Goal: Information Seeking & Learning: Find contact information

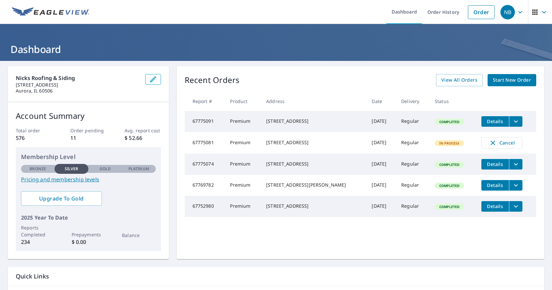
click at [517, 13] on icon "button" at bounding box center [521, 12] width 8 height 8
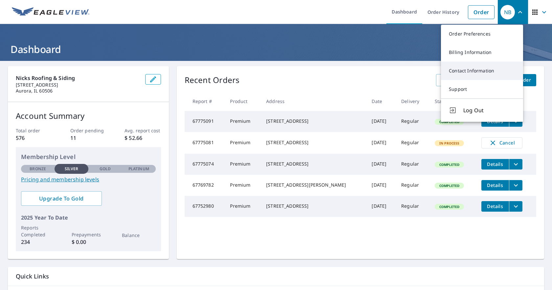
click at [486, 73] on link "Contact Information" at bounding box center [482, 70] width 82 height 18
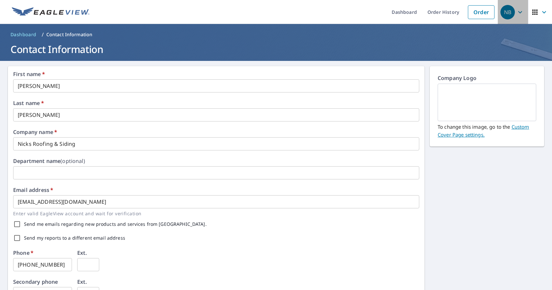
click at [519, 12] on icon "button" at bounding box center [521, 12] width 4 height 2
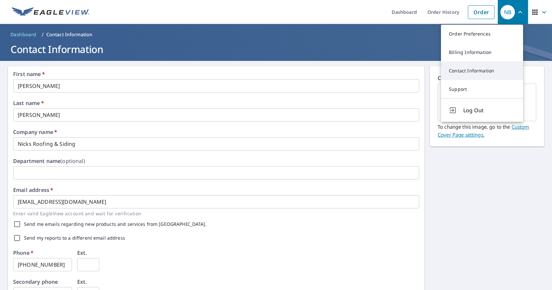
click at [485, 73] on link "Contact Information" at bounding box center [482, 70] width 82 height 18
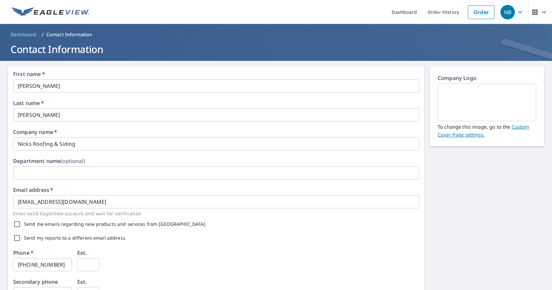
click at [32, 15] on img at bounding box center [51, 12] width 78 height 10
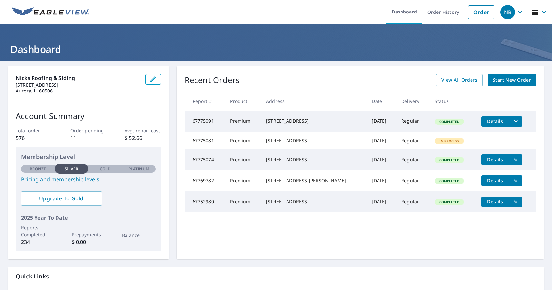
click at [517, 9] on icon "button" at bounding box center [521, 12] width 8 height 8
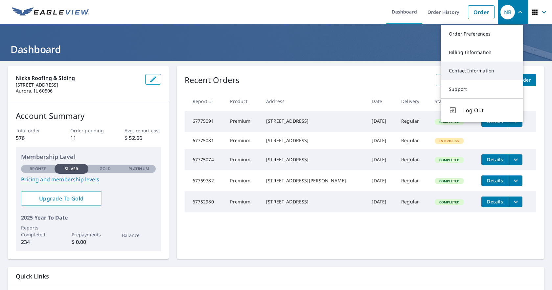
click at [472, 70] on link "Contact Information" at bounding box center [482, 70] width 82 height 18
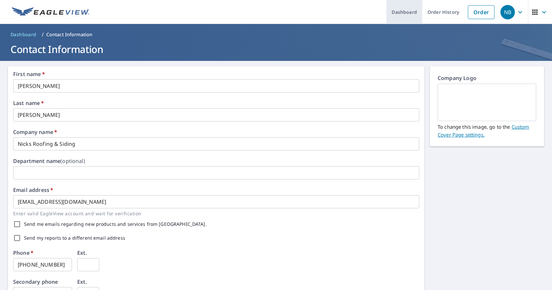
click at [403, 14] on link "Dashboard" at bounding box center [405, 12] width 36 height 24
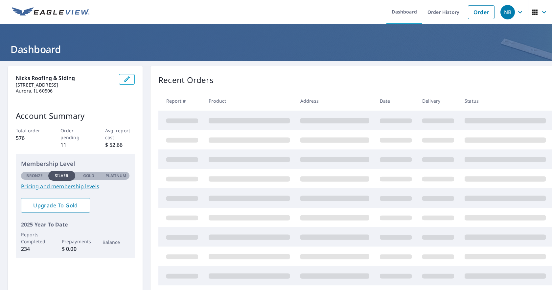
click at [541, 12] on icon "button" at bounding box center [545, 12] width 8 height 8
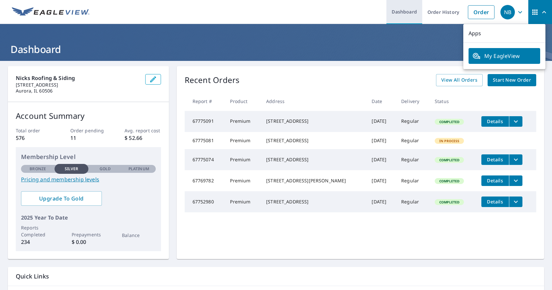
click at [407, 12] on link "Dashboard" at bounding box center [405, 12] width 36 height 24
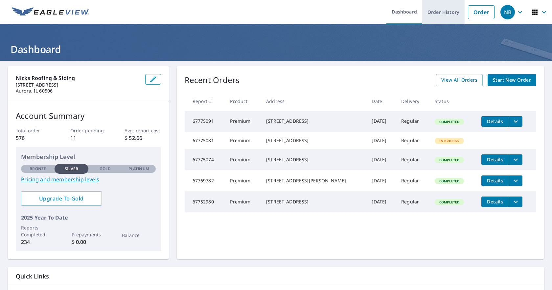
click at [451, 12] on link "Order History" at bounding box center [444, 12] width 42 height 24
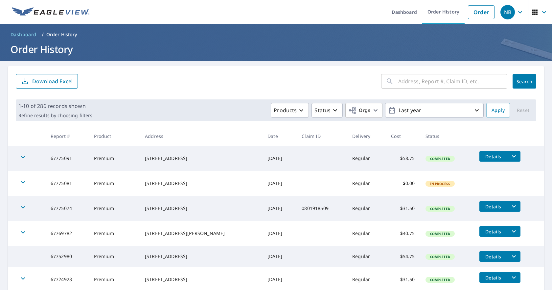
click at [543, 12] on icon "button" at bounding box center [545, 12] width 4 height 2
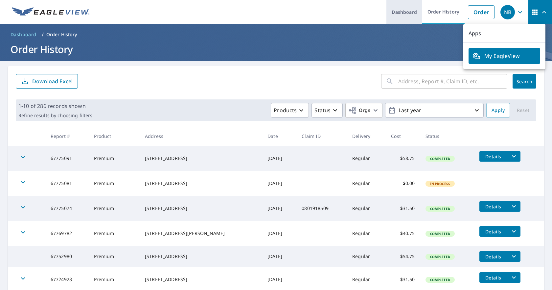
click at [405, 12] on link "Dashboard" at bounding box center [405, 12] width 36 height 24
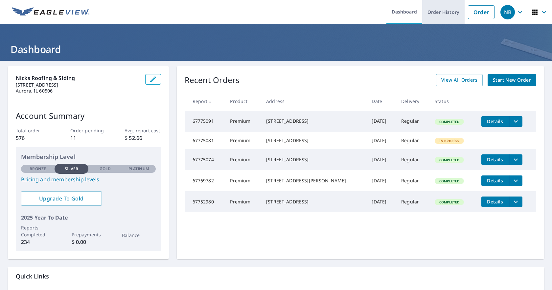
click at [444, 9] on link "Order History" at bounding box center [444, 12] width 42 height 24
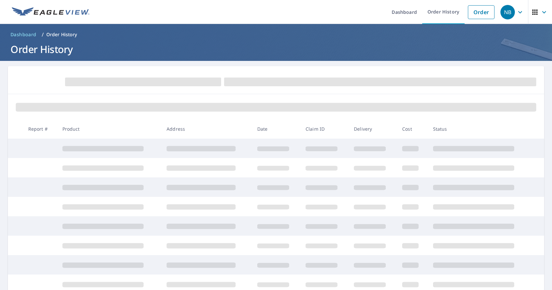
click at [519, 13] on icon "button" at bounding box center [521, 12] width 8 height 8
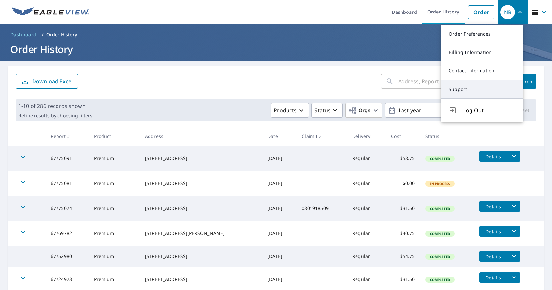
click at [471, 89] on link "Support" at bounding box center [482, 89] width 82 height 18
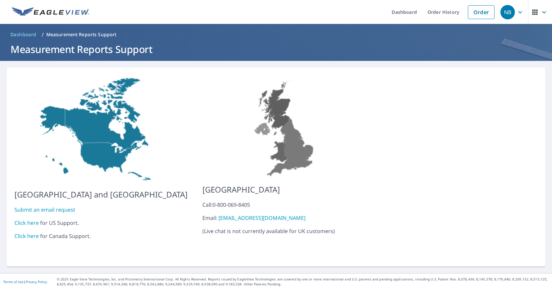
click at [31, 220] on link "Click here" at bounding box center [26, 222] width 24 height 7
click at [517, 13] on icon "button" at bounding box center [521, 12] width 8 height 8
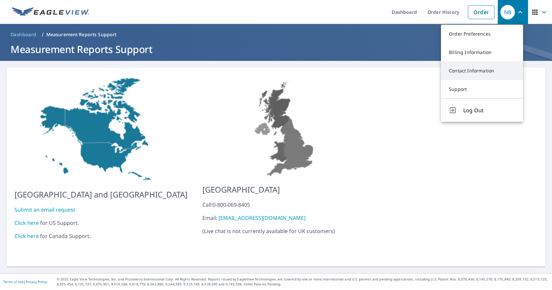
click at [461, 70] on link "Contact Information" at bounding box center [482, 70] width 82 height 18
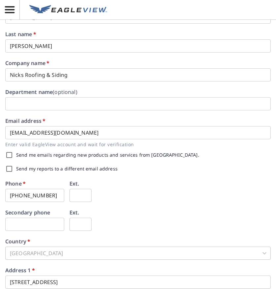
scroll to position [156, 0]
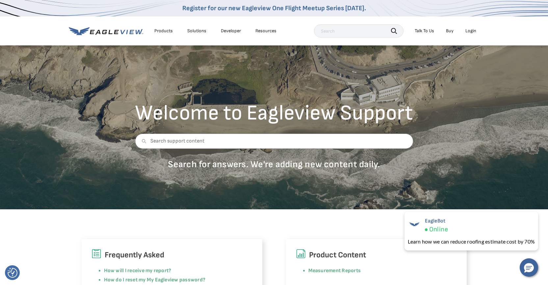
click at [472, 32] on div "Login" at bounding box center [470, 31] width 11 height 6
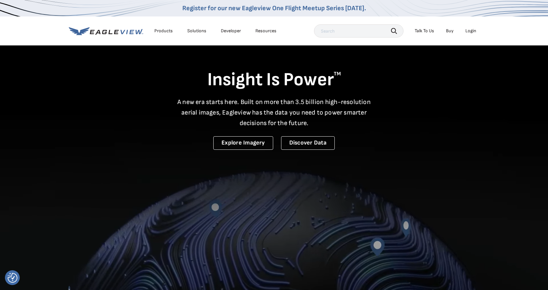
click at [270, 134] on div "Insight Is Power TM A new era starts here. Built on more than 3.5 billion high-…" at bounding box center [274, 97] width 410 height 105
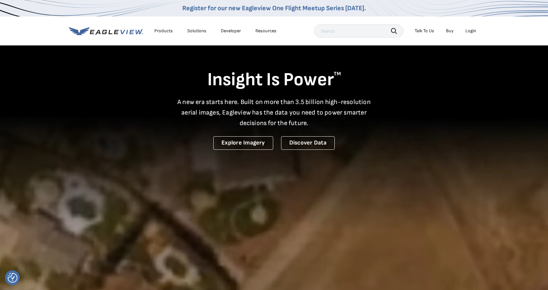
click at [270, 30] on div "Login" at bounding box center [470, 31] width 11 height 6
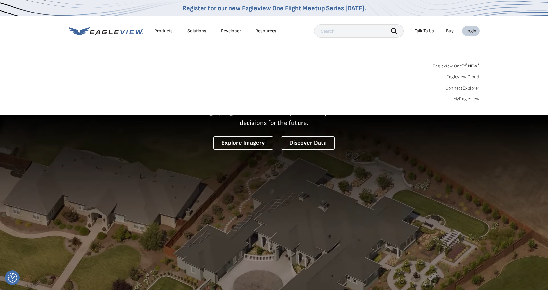
click at [270, 99] on link "MyEagleview" at bounding box center [466, 99] width 26 height 6
